Goal: Transaction & Acquisition: Book appointment/travel/reservation

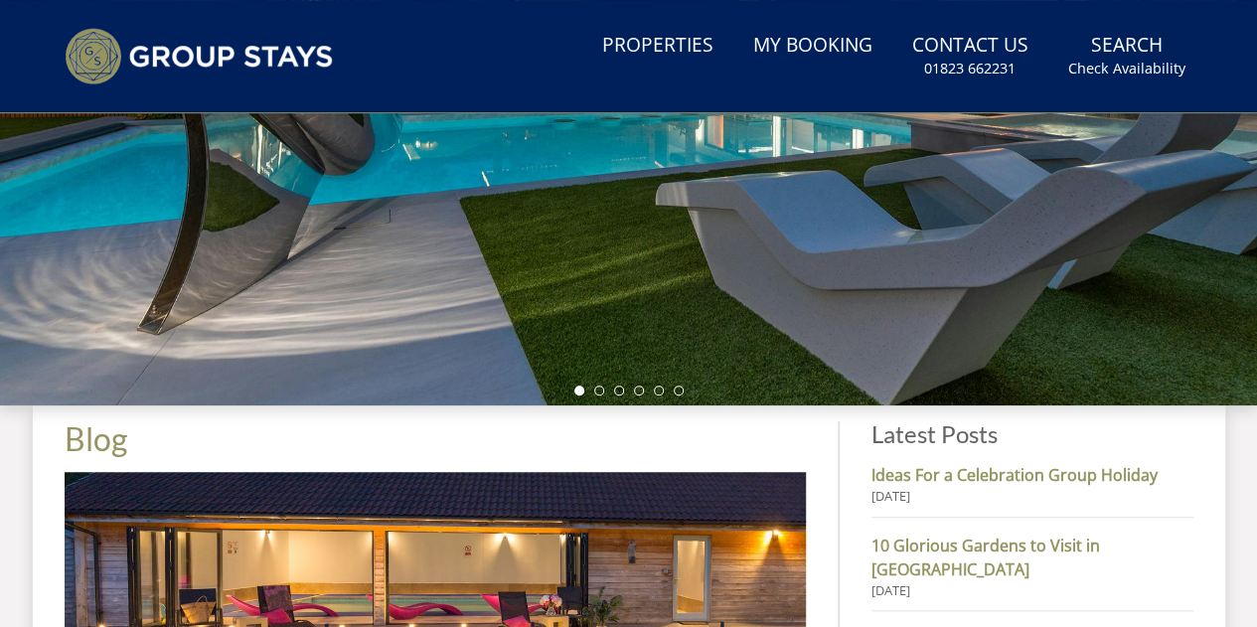
scroll to position [449, 0]
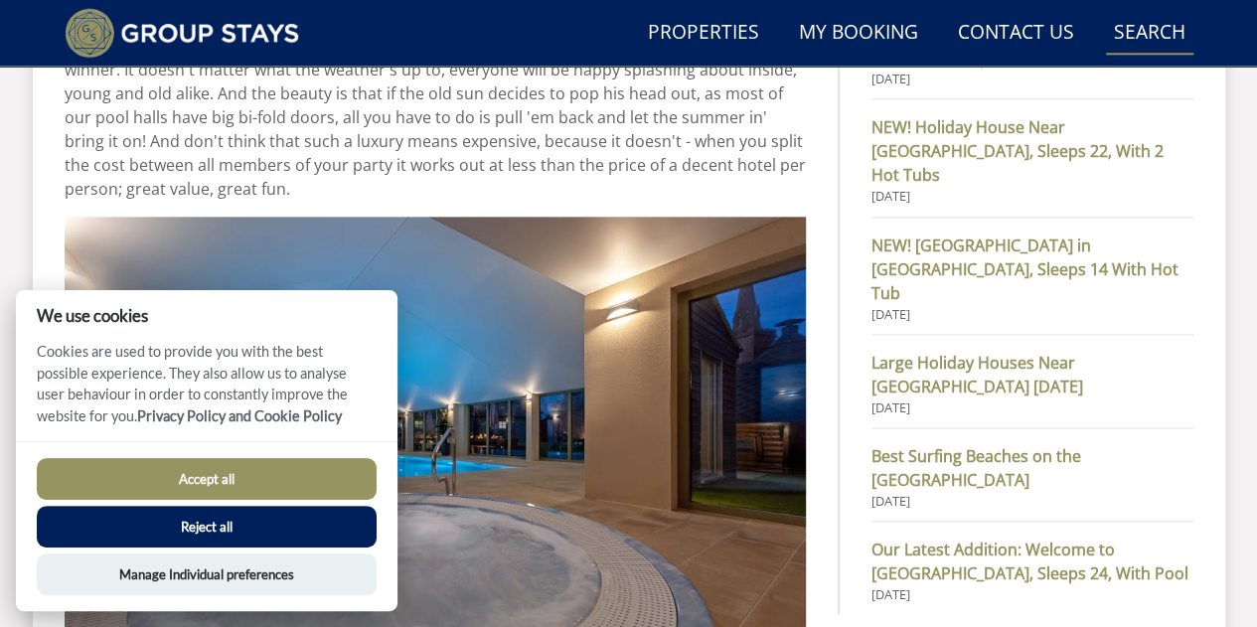
click at [1147, 48] on link "Search Check Availability" at bounding box center [1149, 33] width 87 height 45
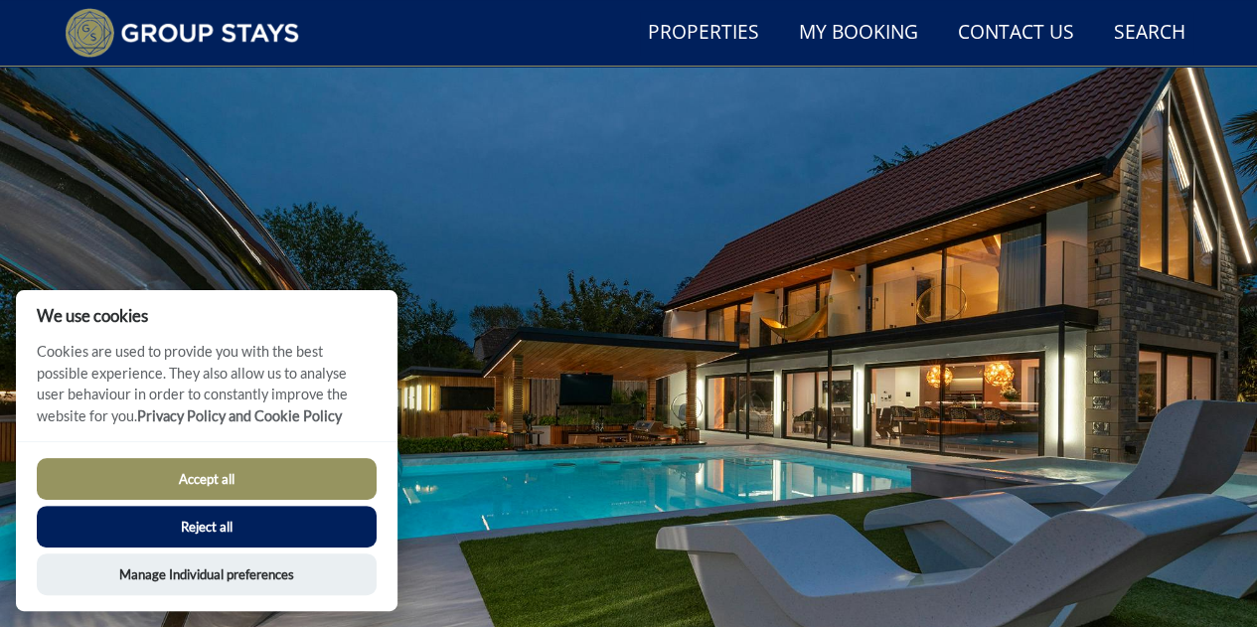
scroll to position [0, 0]
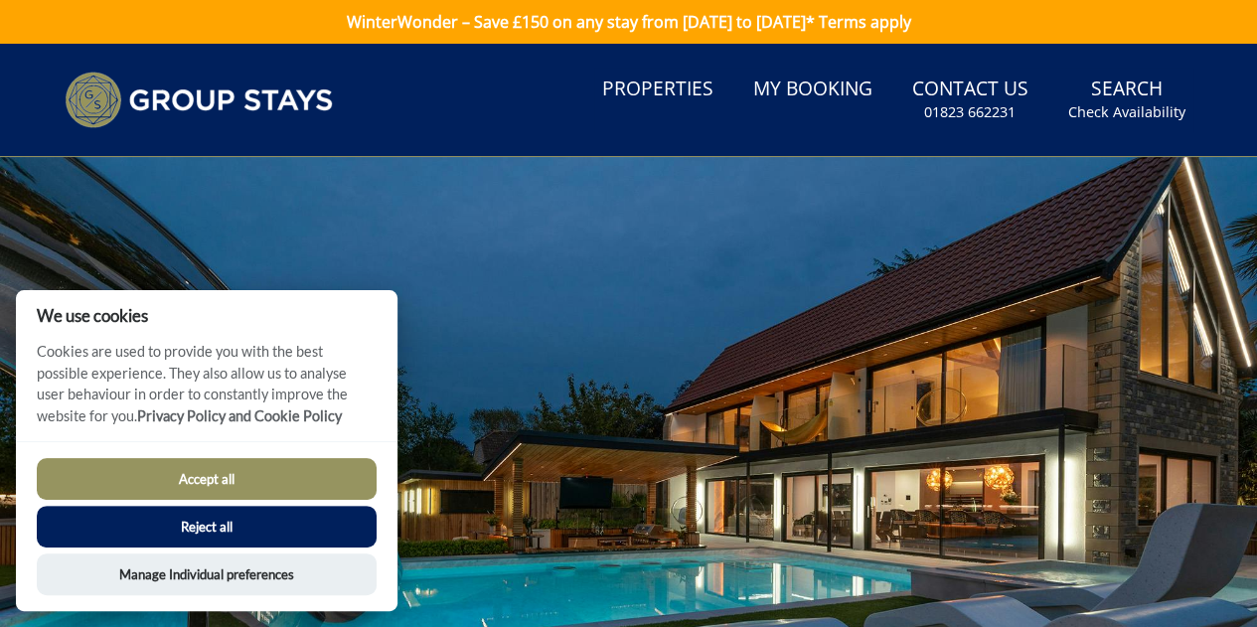
click at [331, 466] on button "Accept all" at bounding box center [207, 479] width 340 height 42
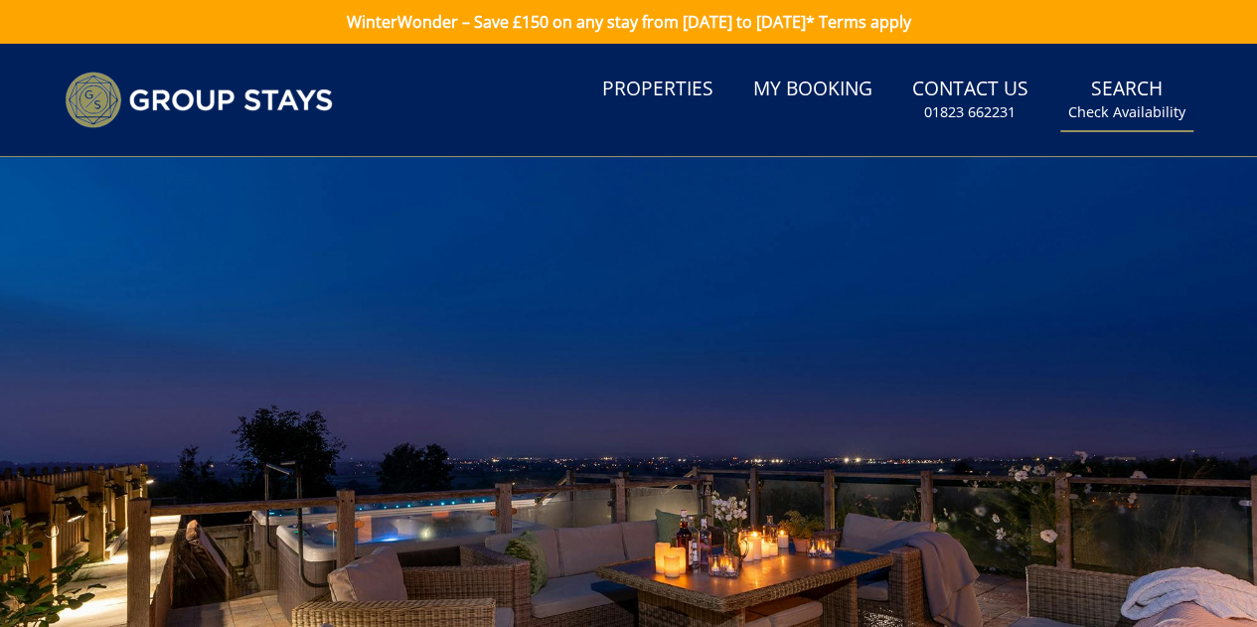
click at [1122, 109] on small "Check Availability" at bounding box center [1126, 112] width 117 height 20
click at [654, 96] on link "Properties" at bounding box center [657, 90] width 127 height 45
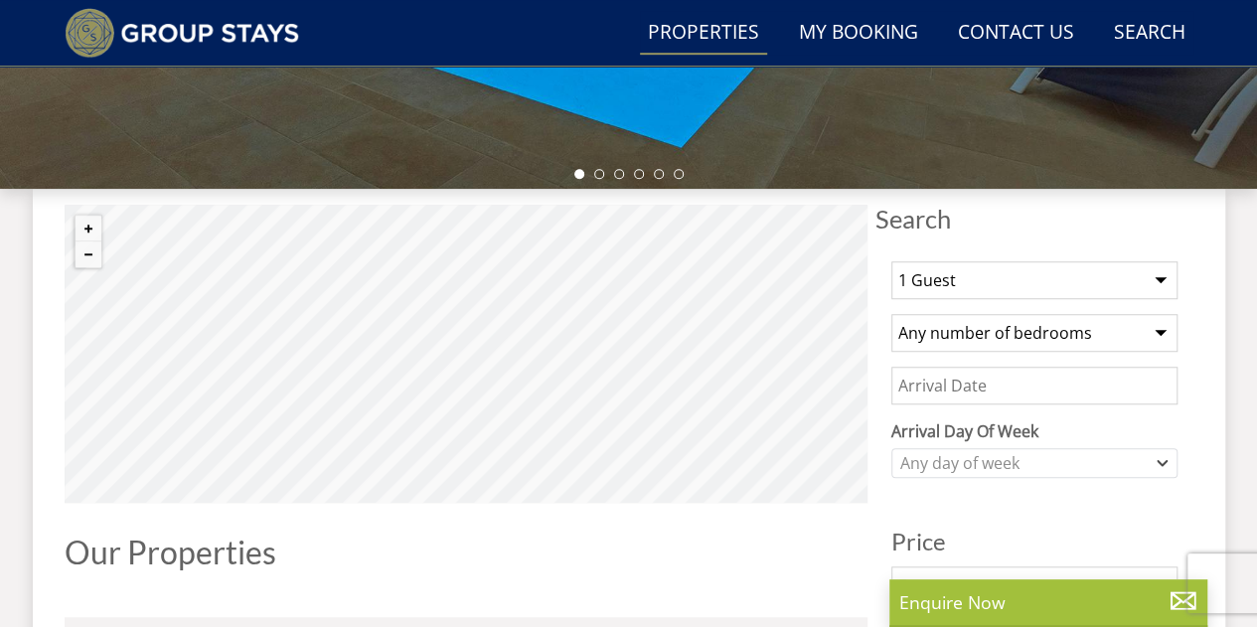
scroll to position [648, 0]
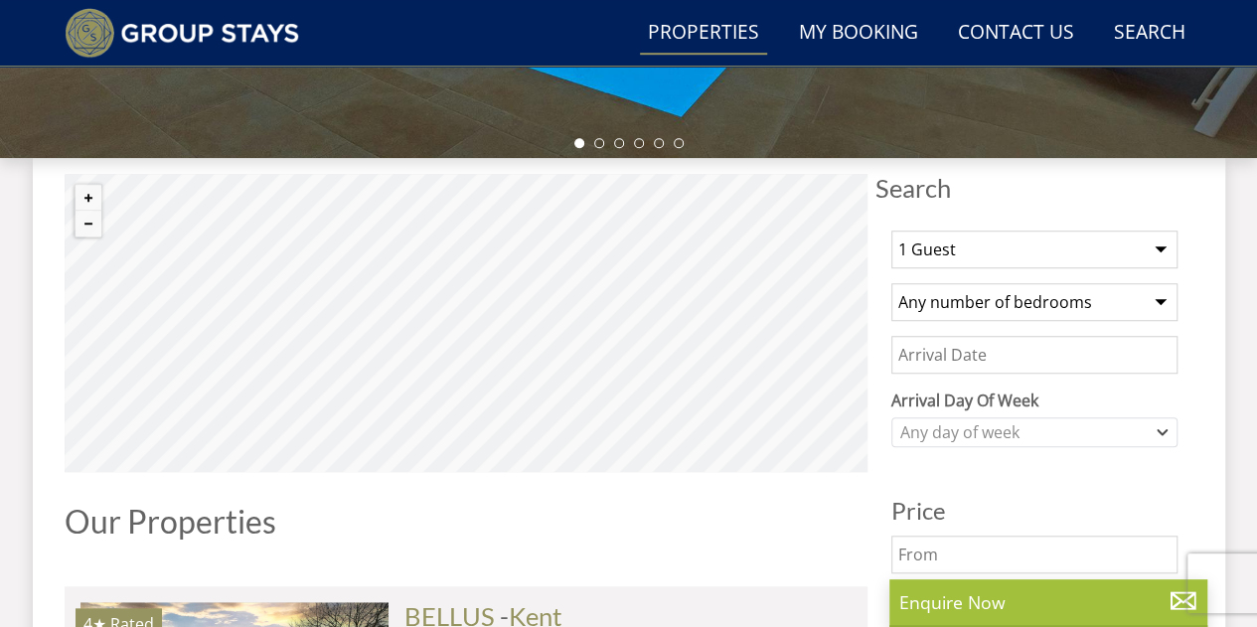
click at [968, 252] on select "1 Guest 2 Guests 3 Guests 4 Guests 5 Guests 6 Guests 7 Guests 8 Guests 9 Guests…" at bounding box center [1034, 250] width 286 height 38
select select "25"
click at [891, 231] on select "1 Guest 2 Guests 3 Guests 4 Guests 5 Guests 6 Guests 7 Guests 8 Guests 9 Guests…" at bounding box center [1034, 250] width 286 height 38
click at [967, 352] on input "Date" at bounding box center [1034, 355] width 286 height 38
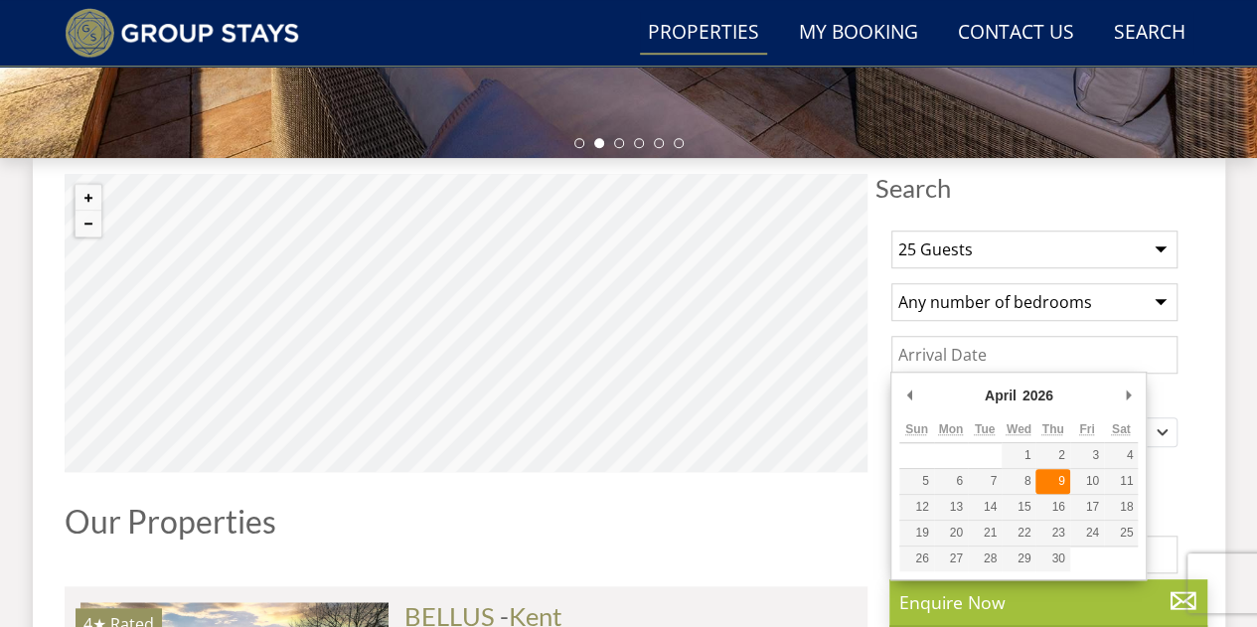
type input "09/04/2026"
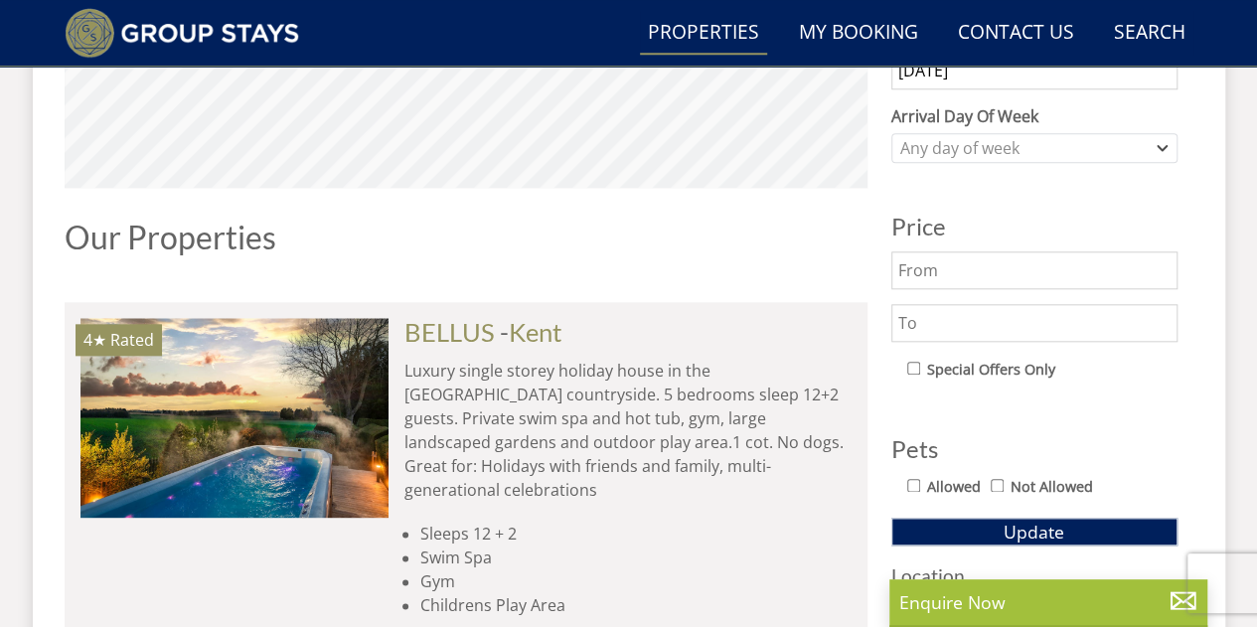
scroll to position [1344, 0]
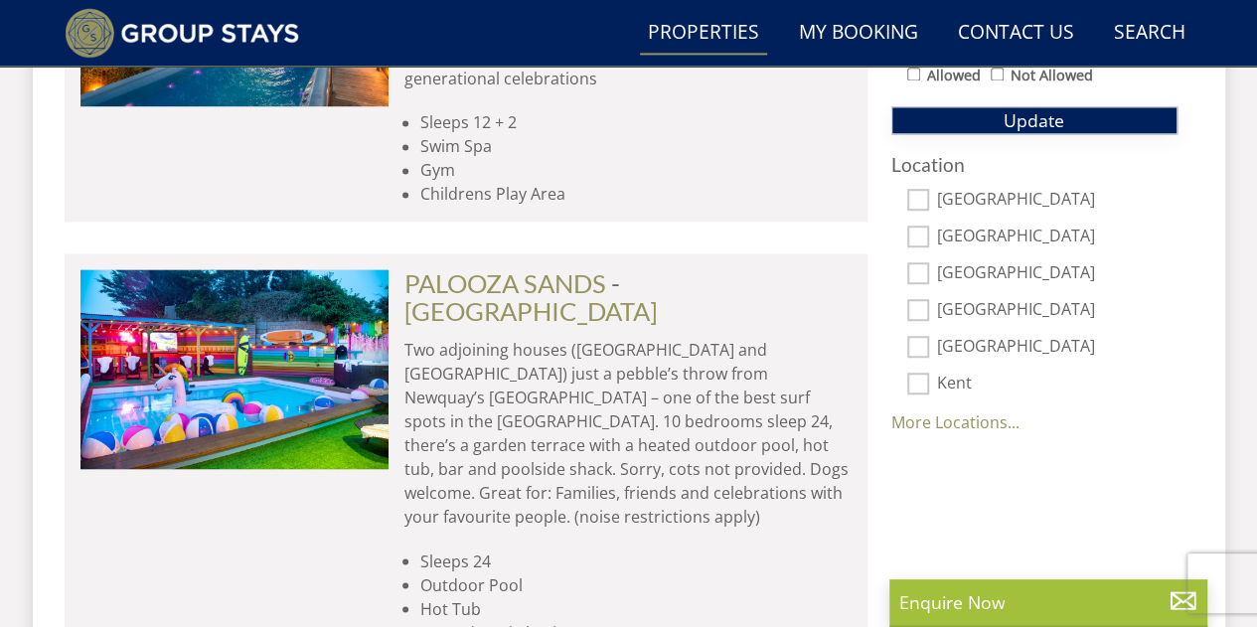
click at [966, 107] on button "Update" at bounding box center [1034, 120] width 286 height 28
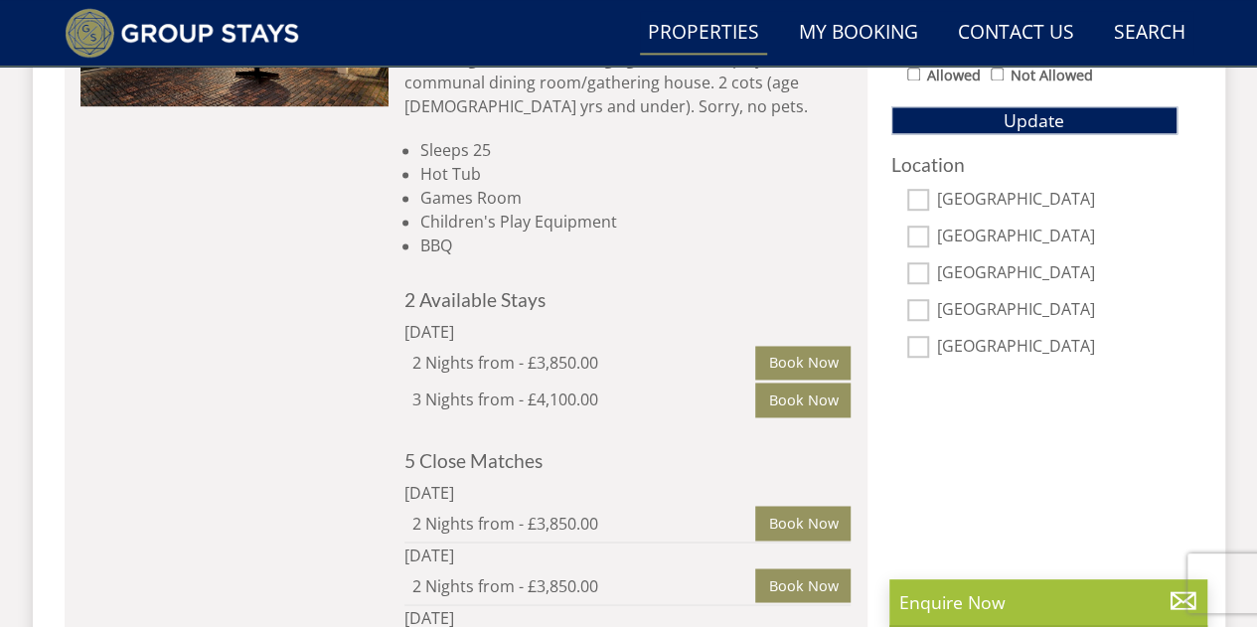
click at [922, 299] on input "Nottinghamshire" at bounding box center [918, 310] width 22 height 22
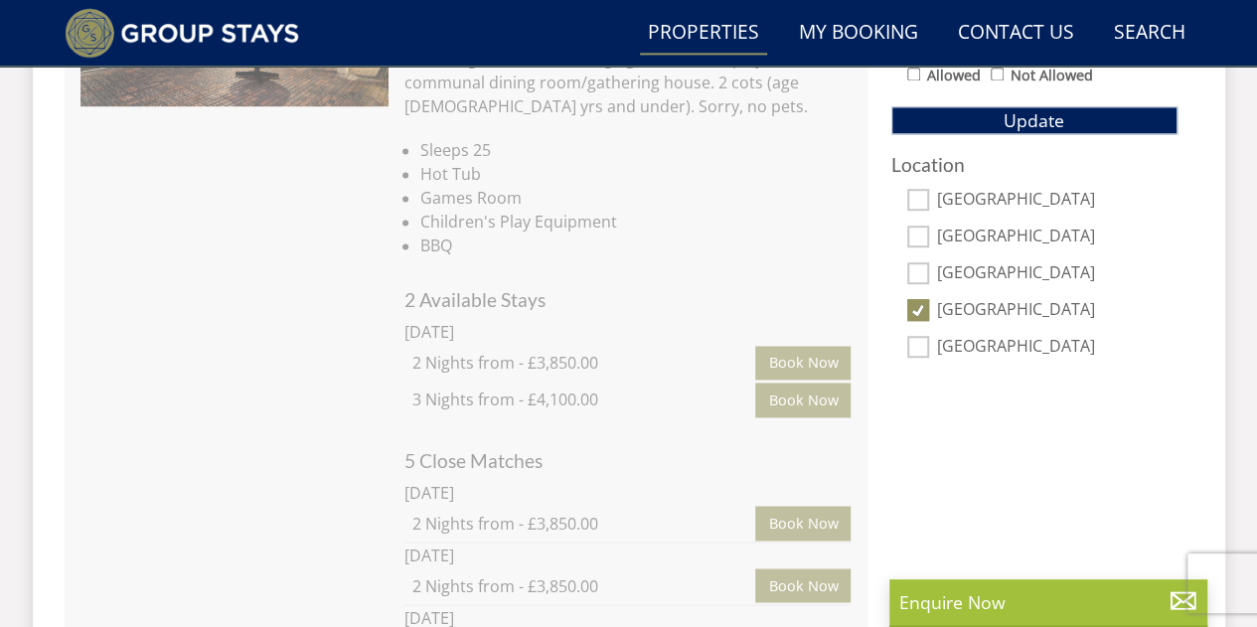
click at [922, 299] on input "Nottinghamshire" at bounding box center [918, 310] width 22 height 22
checkbox input "true"
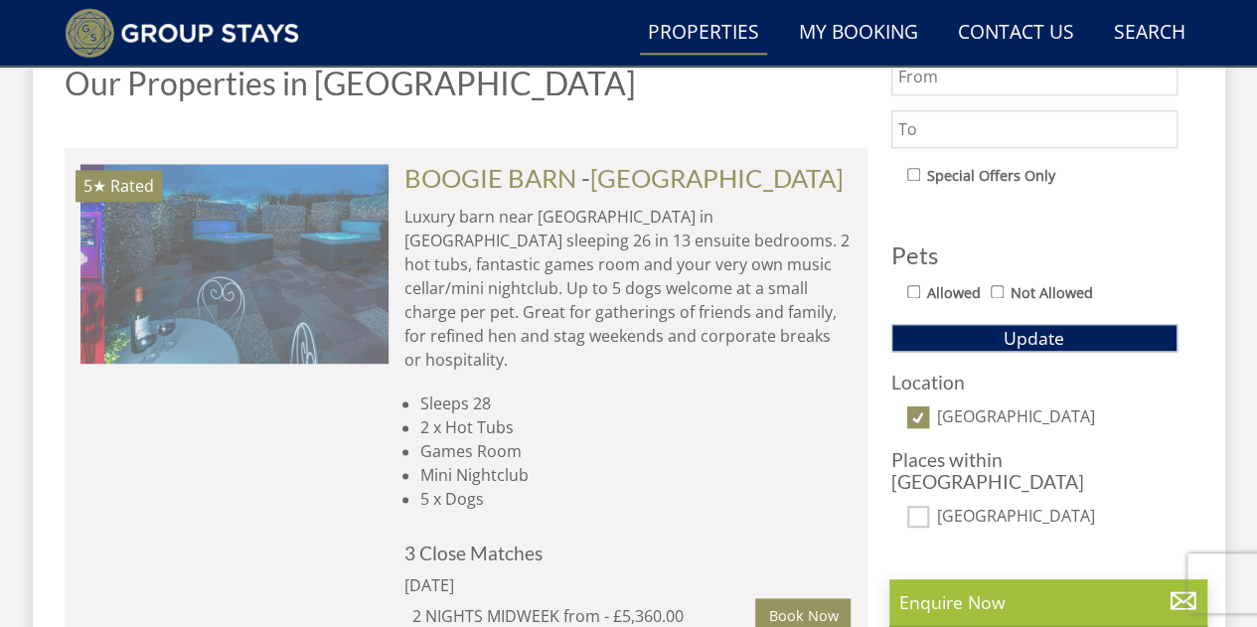
scroll to position [0, 0]
